Goal: Task Accomplishment & Management: Manage account settings

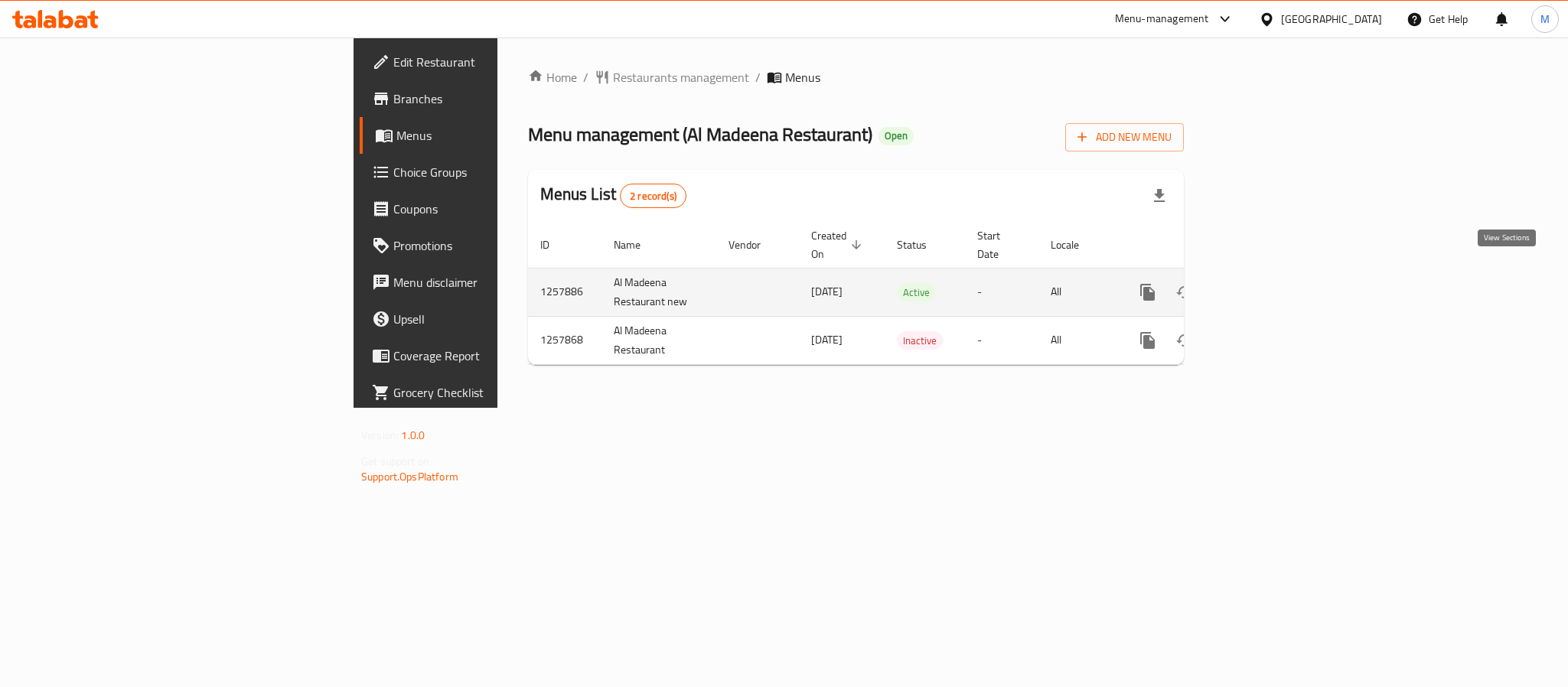
click at [1267, 283] on icon "enhanced table" at bounding box center [1258, 292] width 18 height 18
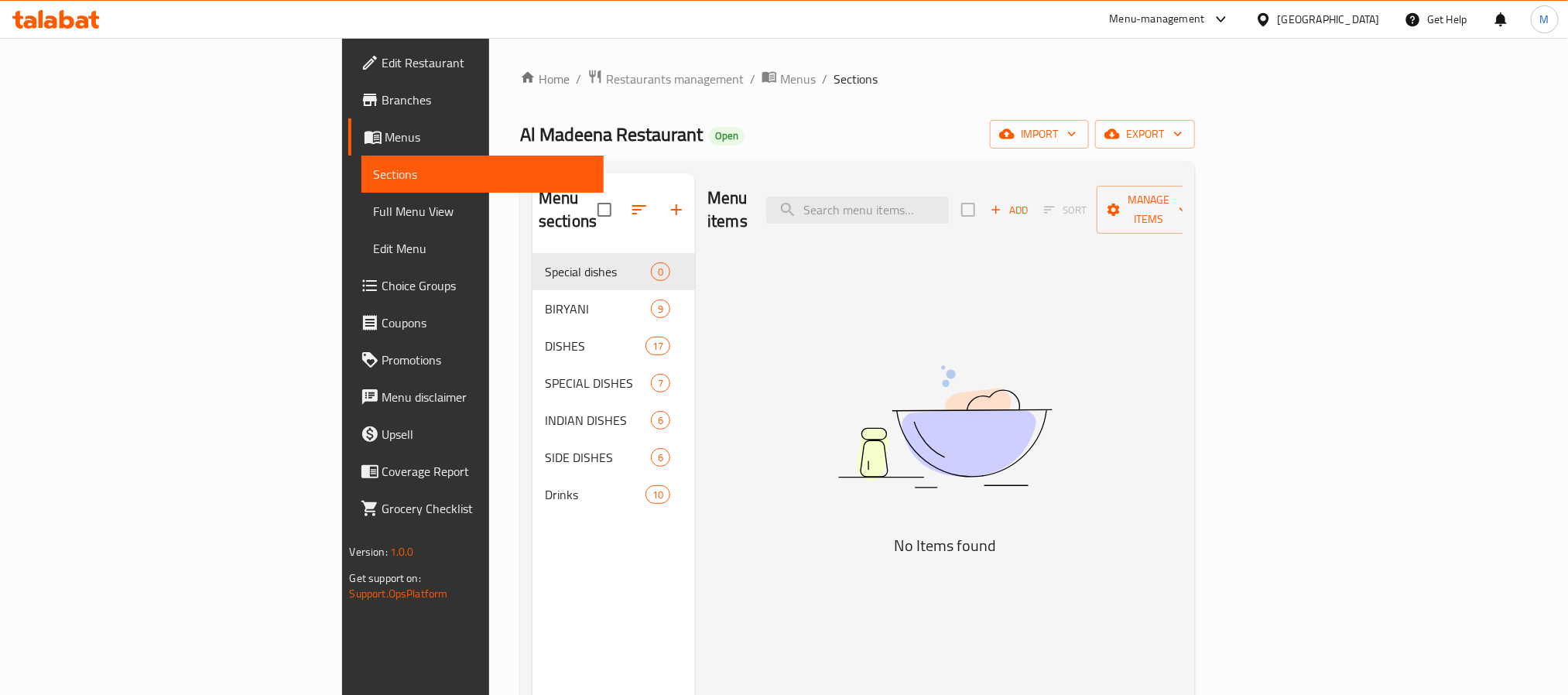
click at [361, 195] on link "Full Menu View" at bounding box center [482, 211] width 242 height 37
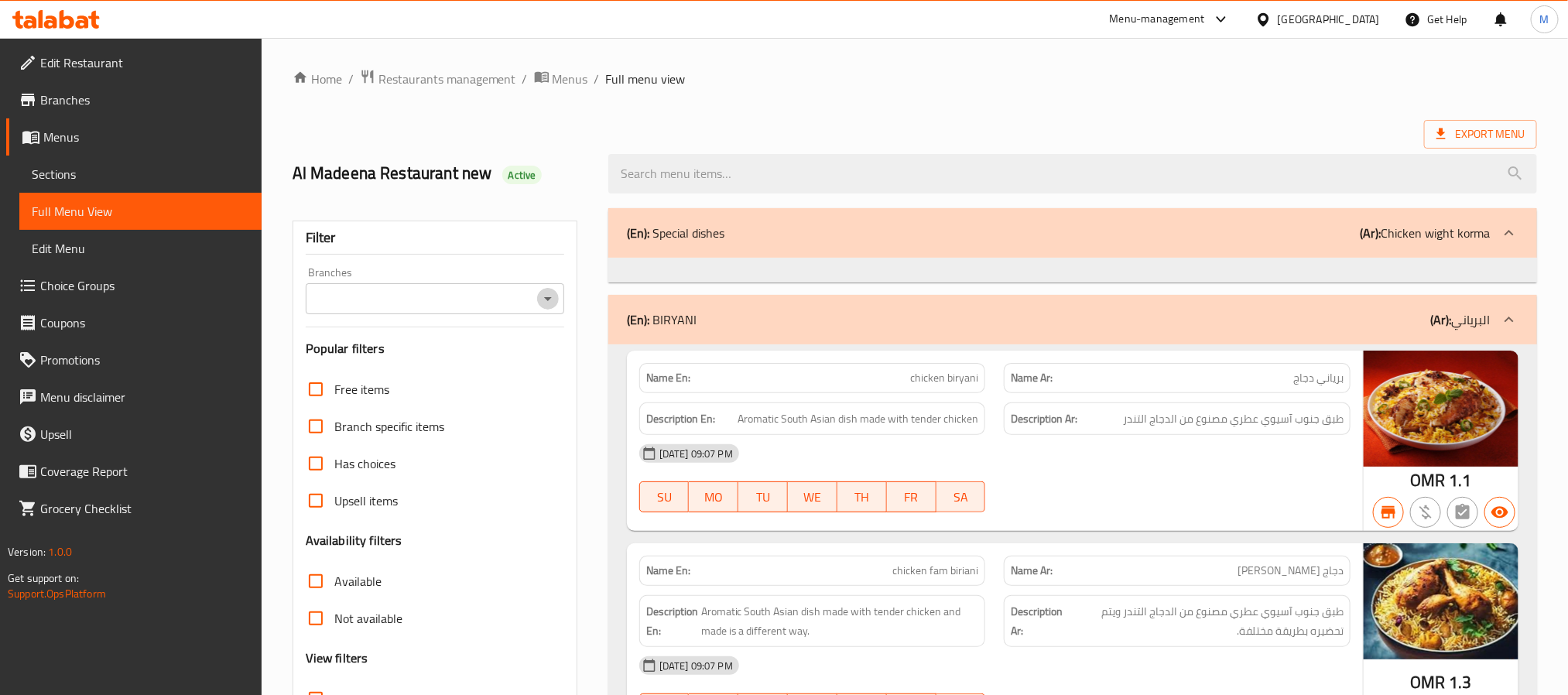
click at [545, 291] on icon "Open" at bounding box center [548, 299] width 19 height 19
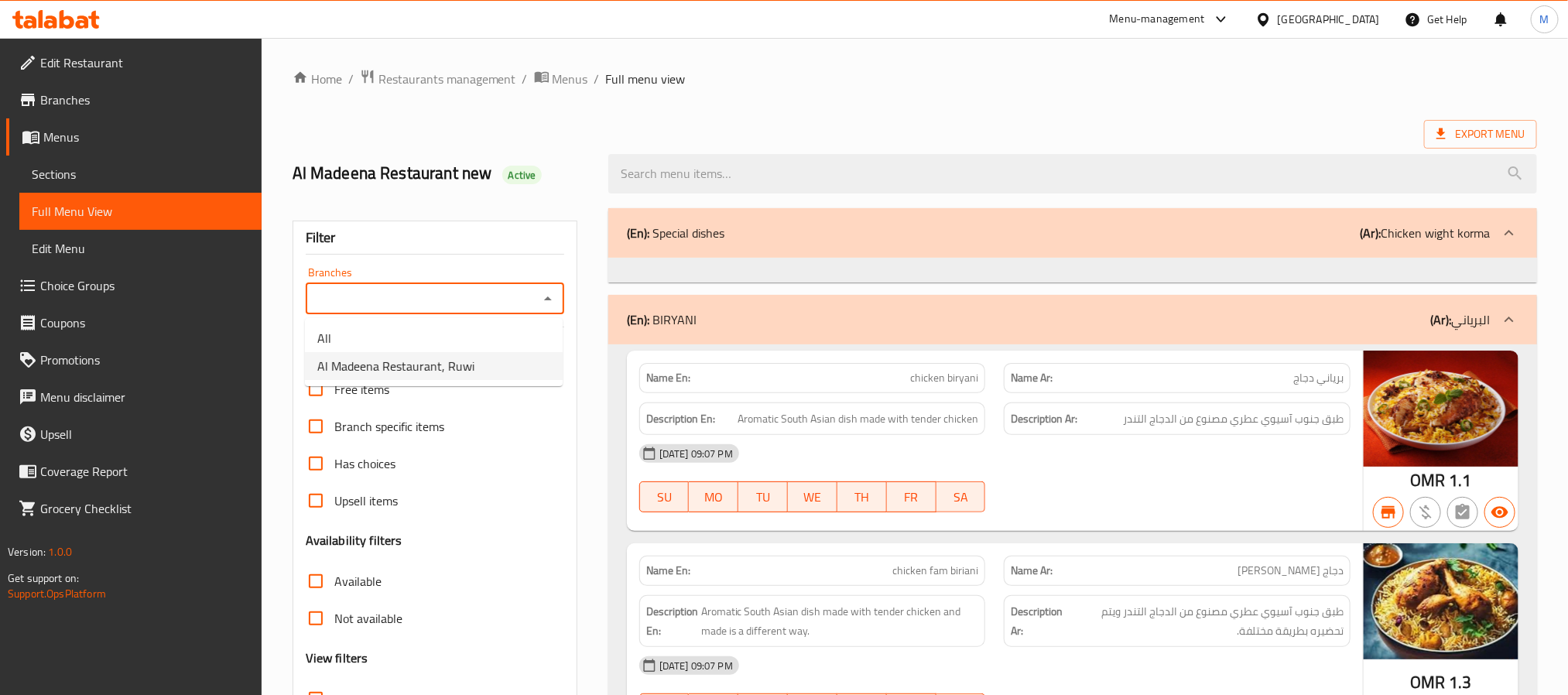
click at [461, 357] on span "Al Madeena Restaurant, Ruwi" at bounding box center [395, 366] width 157 height 19
type input "Al Madeena Restaurant, Ruwi"
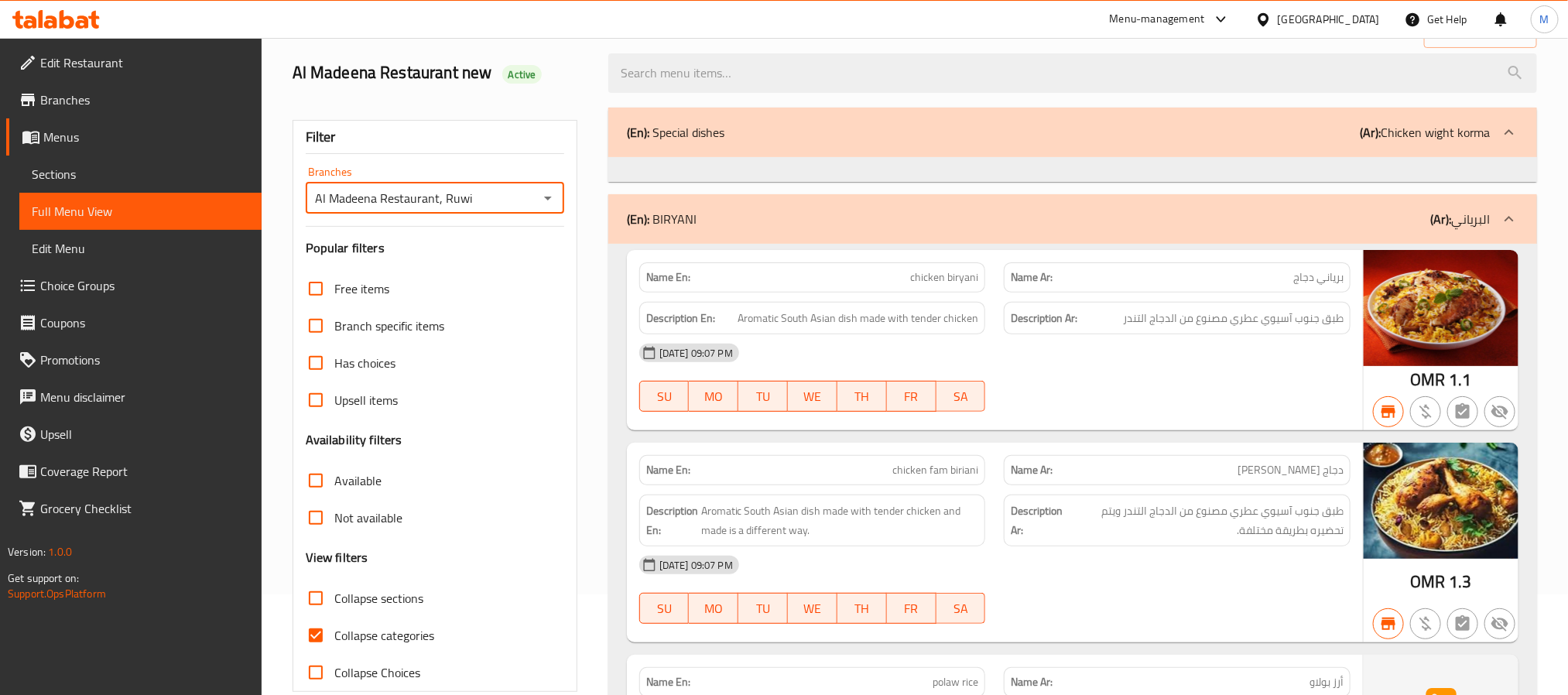
scroll to position [348, 0]
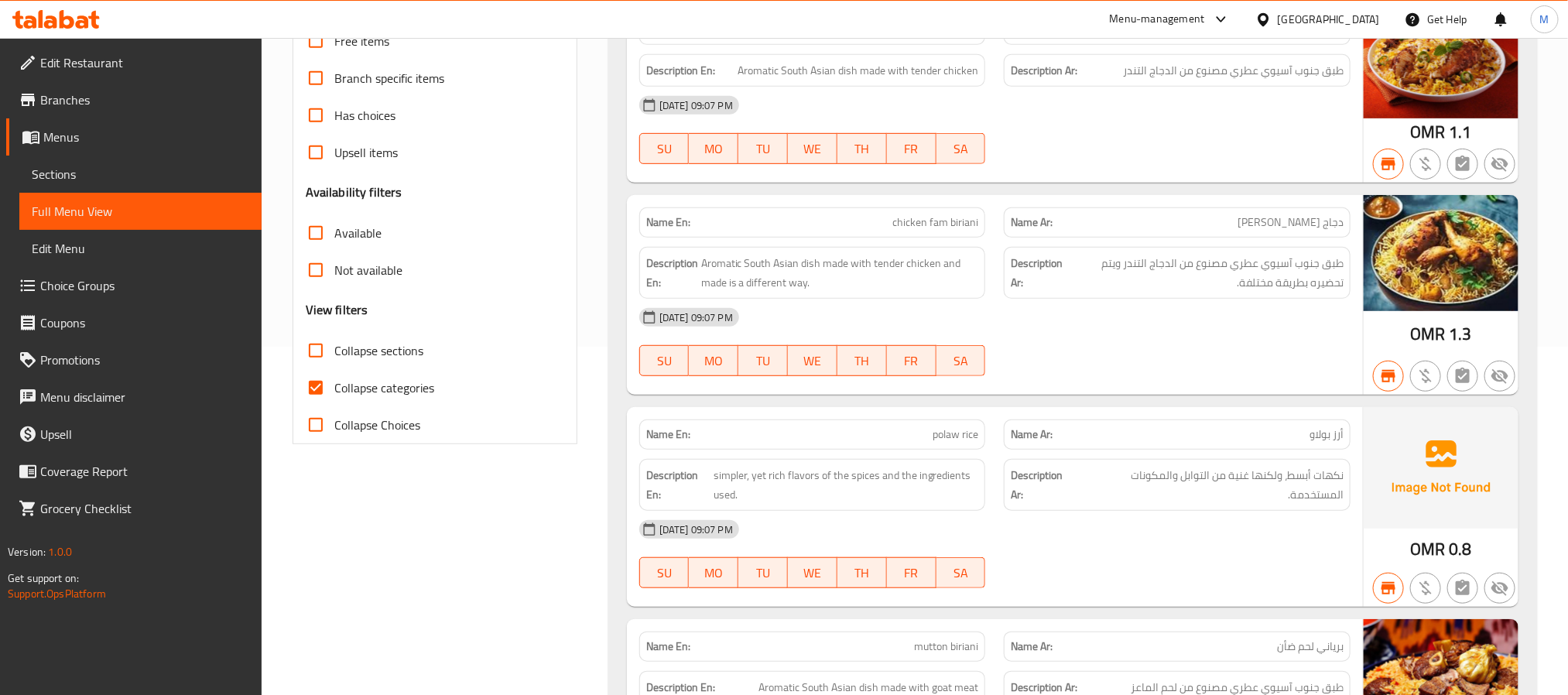
click at [395, 403] on label "Collapse categories" at bounding box center [365, 388] width 137 height 37
click at [334, 403] on input "Collapse categories" at bounding box center [316, 388] width 37 height 37
checkbox input "false"
click at [351, 276] on span "Not available" at bounding box center [368, 270] width 68 height 19
click at [334, 276] on input "Not available" at bounding box center [316, 270] width 37 height 37
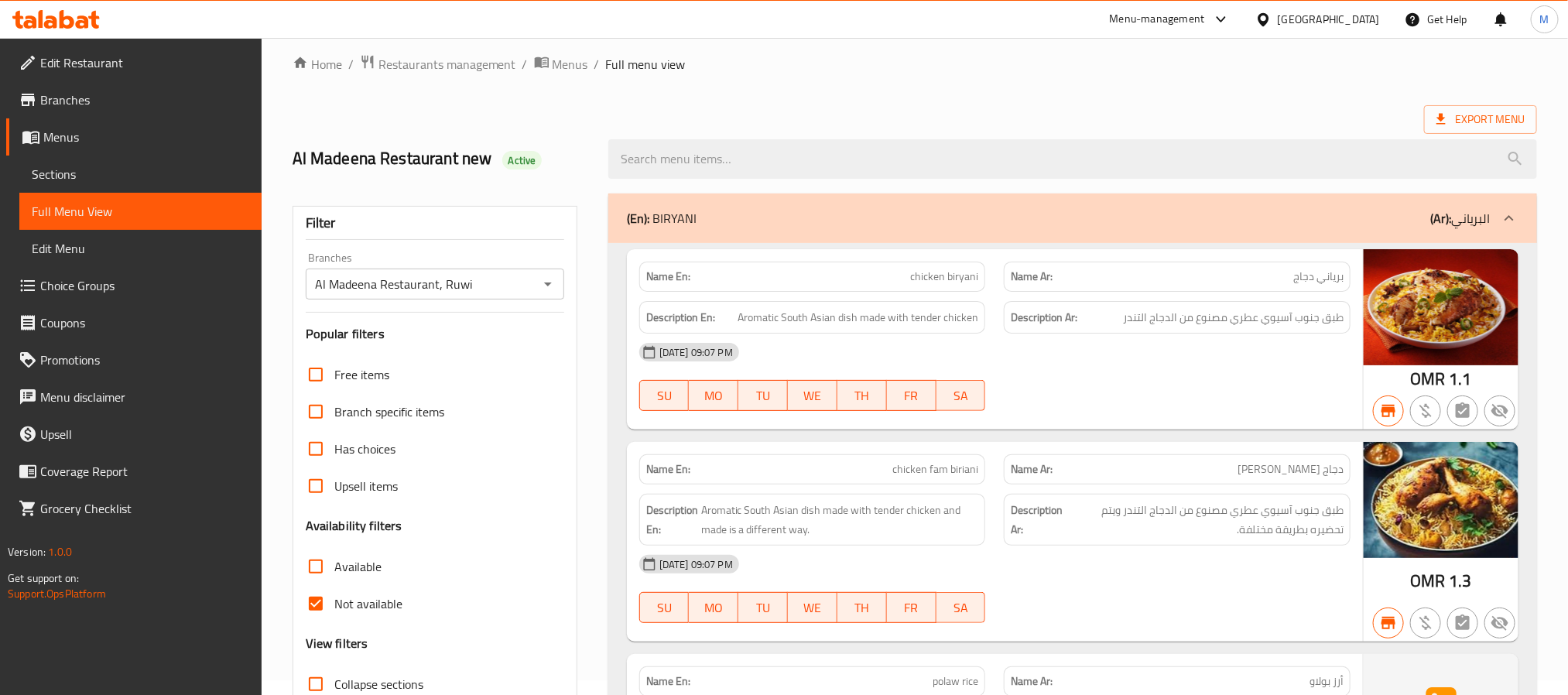
scroll to position [0, 0]
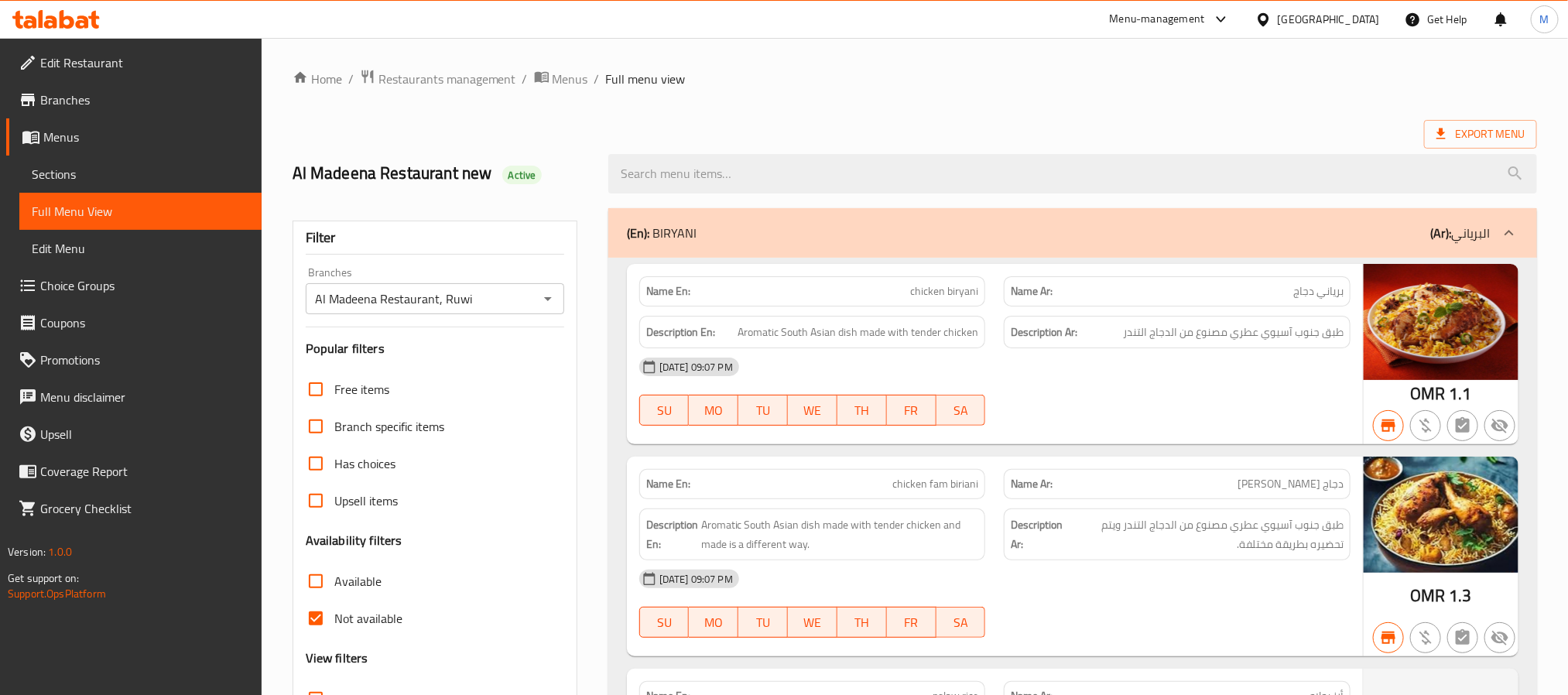
click at [682, 307] on div "Description En: Aromatic South Asian dish made with tender chicken" at bounding box center [812, 332] width 365 height 52
click at [681, 303] on div "Name En: chicken biryani" at bounding box center [812, 291] width 347 height 30
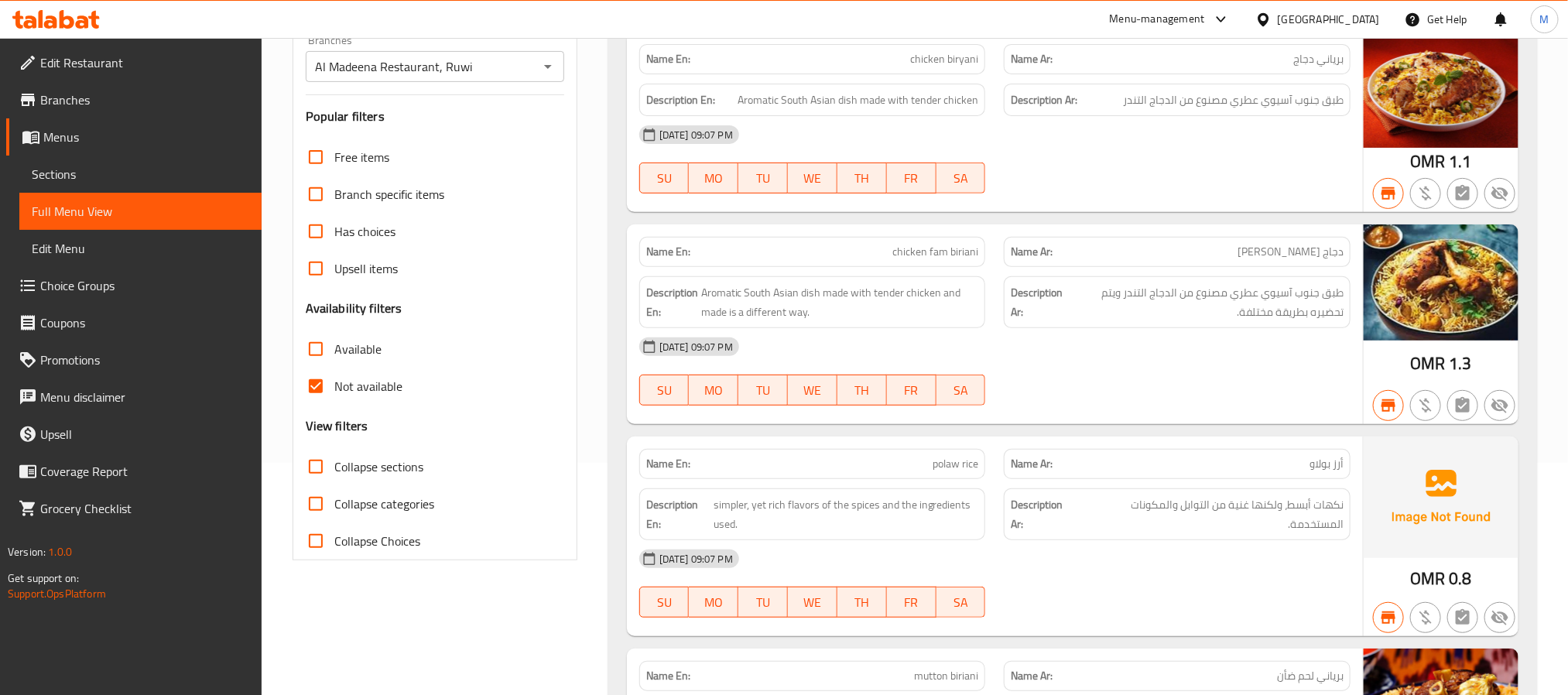
click at [388, 381] on span "Not available" at bounding box center [368, 386] width 68 height 19
click at [334, 381] on input "Not available" at bounding box center [316, 386] width 37 height 37
checkbox input "false"
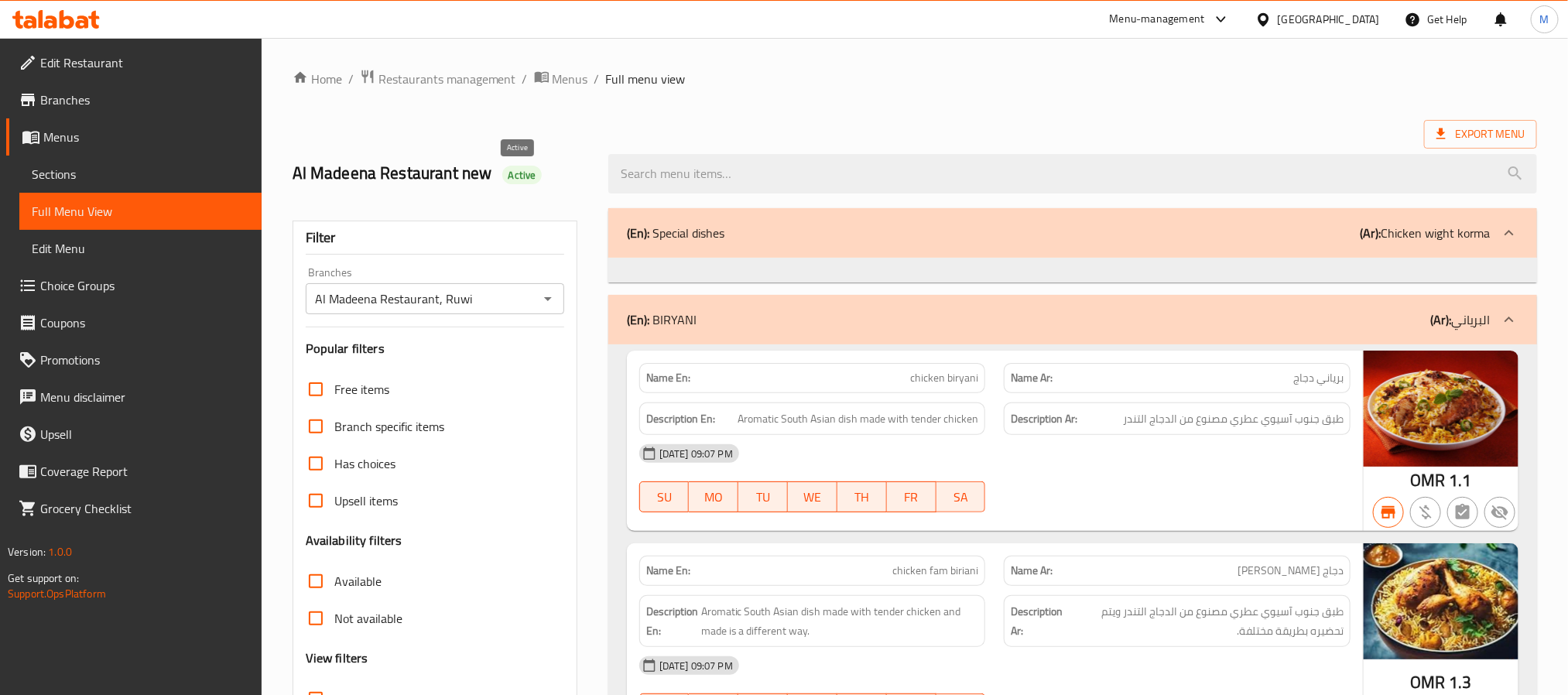
click at [511, 175] on span "Active" at bounding box center [523, 175] width 40 height 15
copy span "Active"
click at [1493, 133] on span "Export Menu" at bounding box center [1480, 134] width 88 height 19
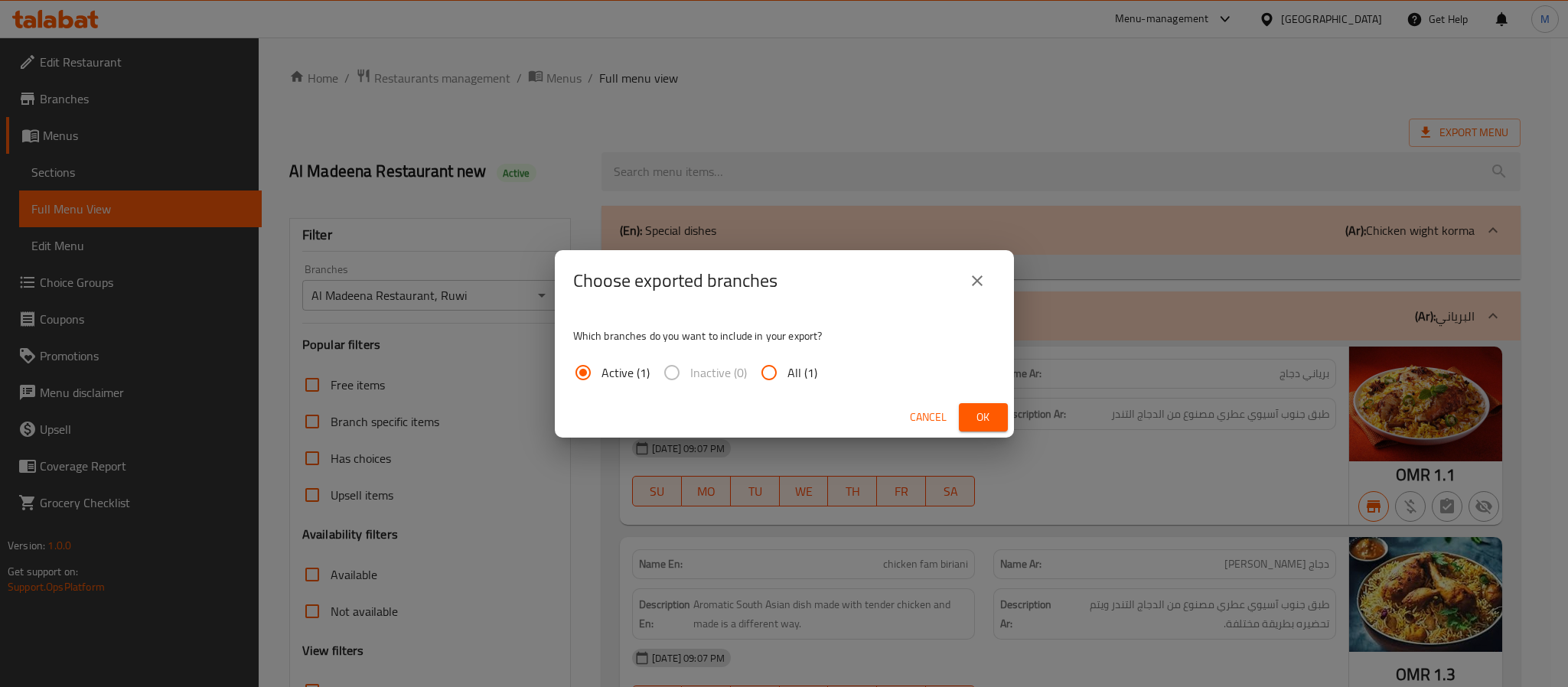
click at [774, 376] on input "All (1)" at bounding box center [769, 373] width 37 height 37
radio input "true"
click at [980, 420] on span "Ok" at bounding box center [983, 417] width 25 height 19
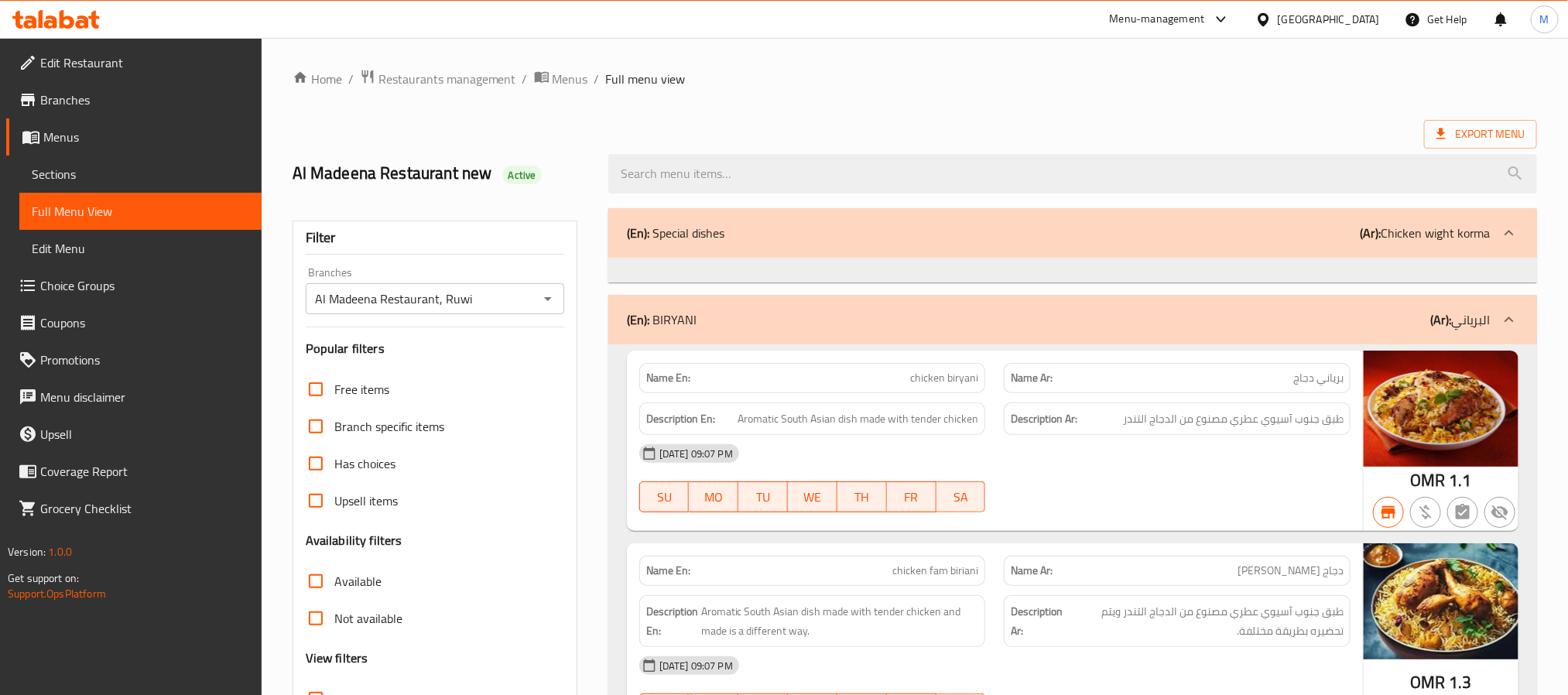
click at [1353, 17] on div "[GEOGRAPHIC_DATA]" at bounding box center [1328, 19] width 102 height 17
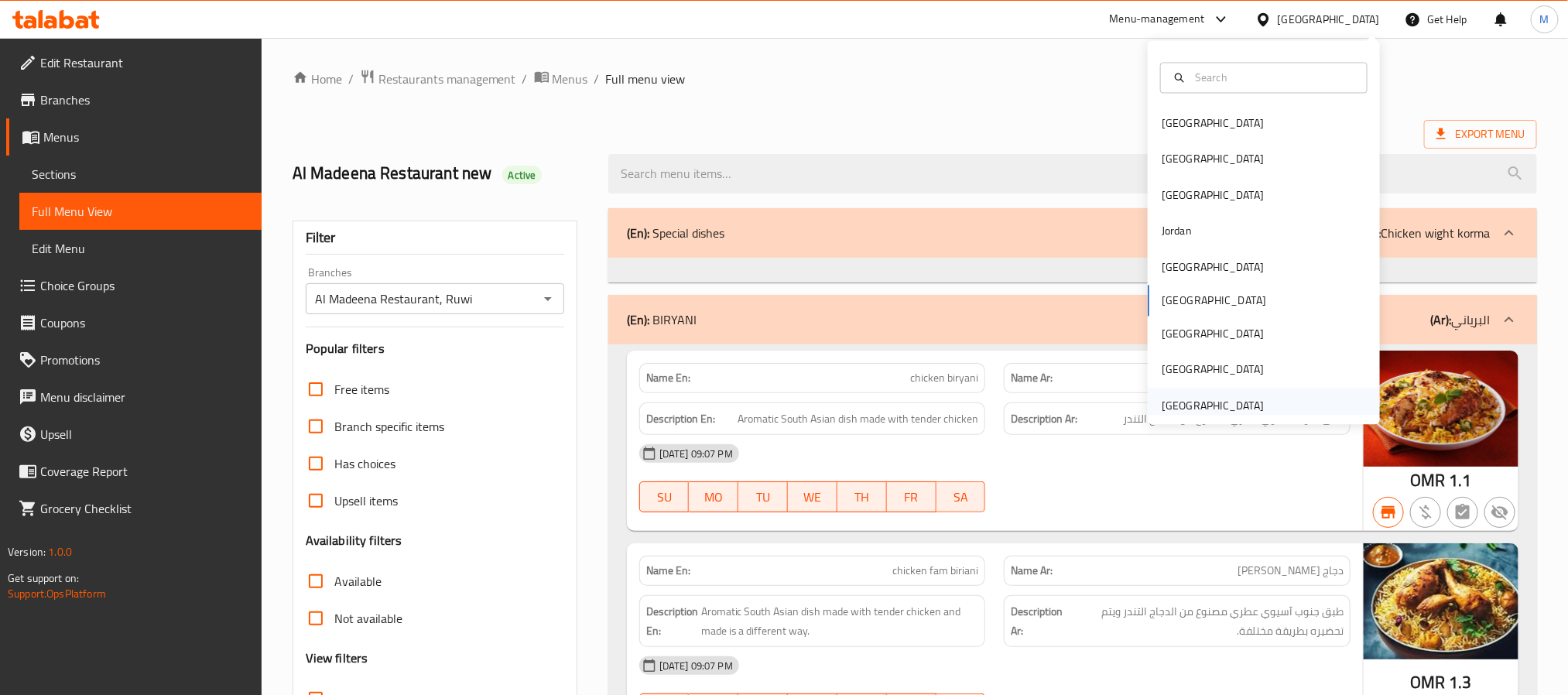
click at [1221, 397] on div "[GEOGRAPHIC_DATA]" at bounding box center [1213, 406] width 102 height 17
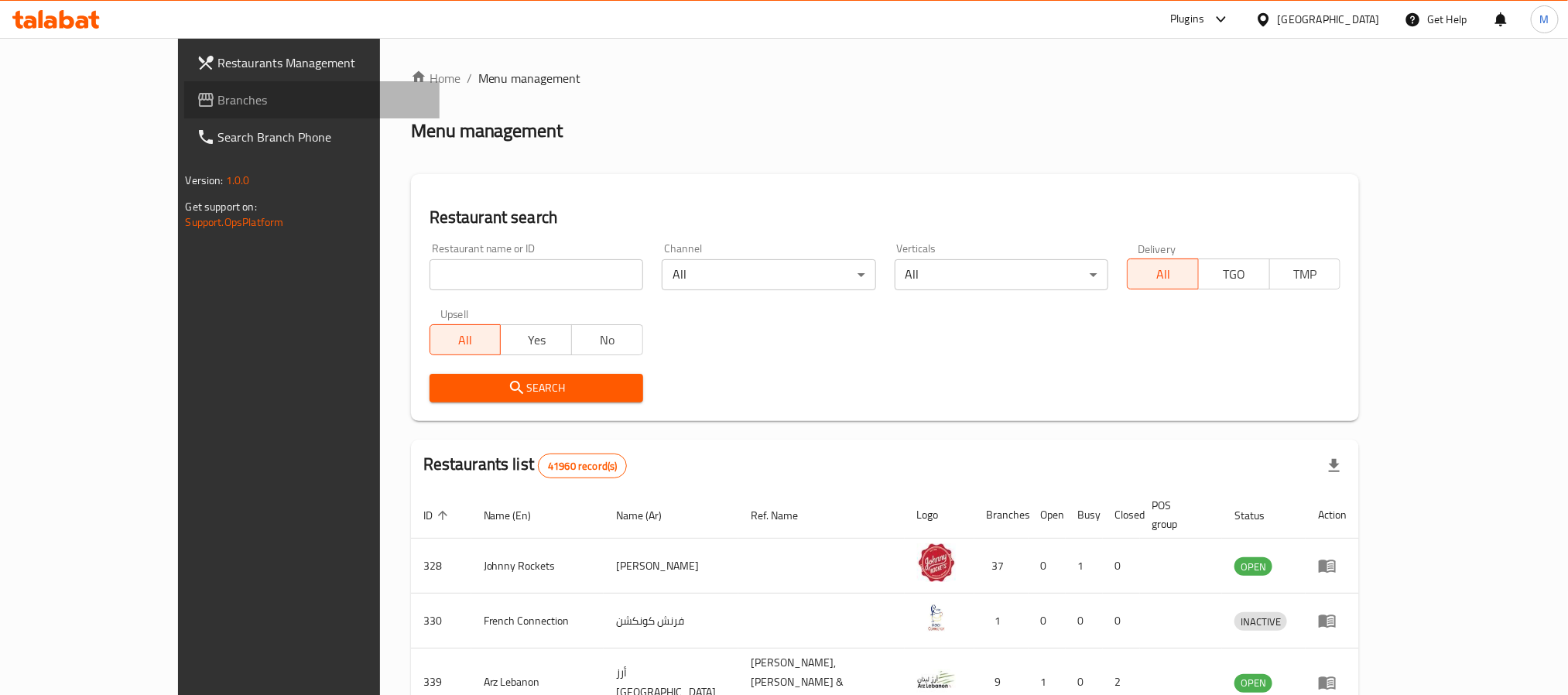
click at [218, 100] on span "Branches" at bounding box center [322, 100] width 209 height 19
